Goal: Browse casually: Explore the website without a specific task or goal

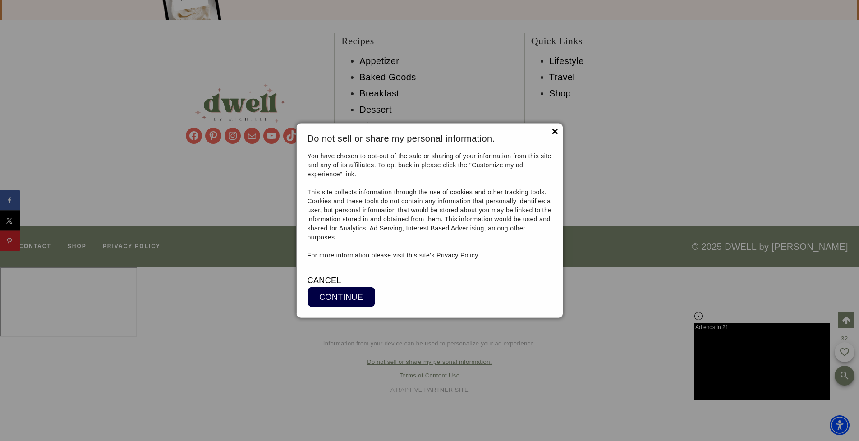
scroll to position [18918, 0]
